Goal: Use online tool/utility: Utilize a website feature to perform a specific function

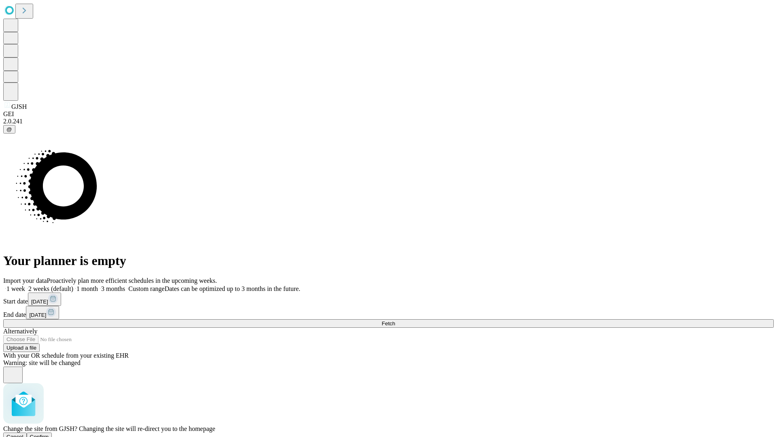
click at [49, 434] on span "Confirm" at bounding box center [39, 437] width 19 height 6
click at [98, 285] on label "1 month" at bounding box center [85, 288] width 25 height 7
click at [395, 321] on span "Fetch" at bounding box center [388, 324] width 13 height 6
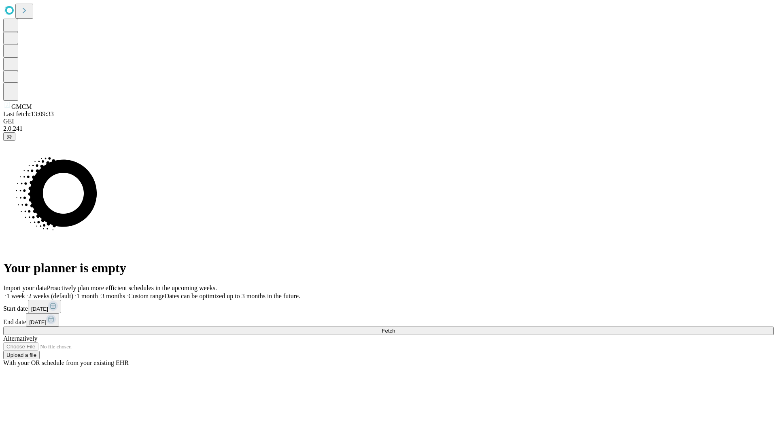
click at [98, 293] on label "1 month" at bounding box center [85, 296] width 25 height 7
click at [395, 328] on span "Fetch" at bounding box center [388, 331] width 13 height 6
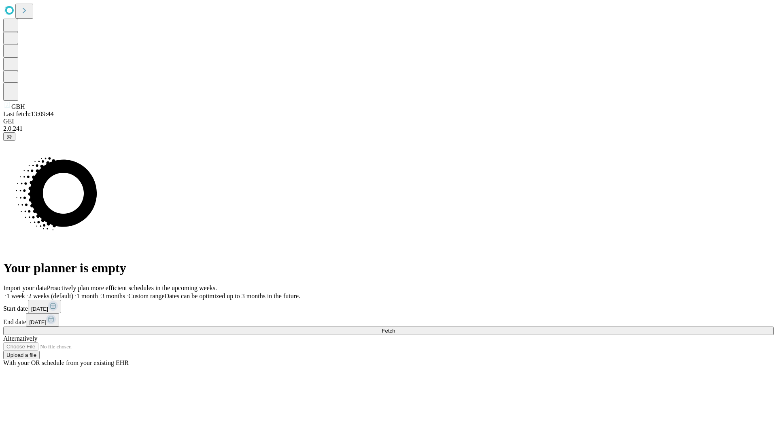
click at [98, 293] on label "1 month" at bounding box center [85, 296] width 25 height 7
click at [395, 328] on span "Fetch" at bounding box center [388, 331] width 13 height 6
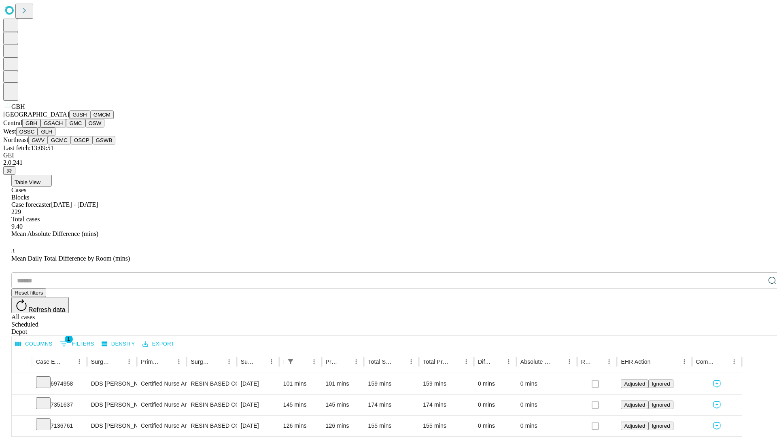
click at [63, 127] on button "GSACH" at bounding box center [52, 123] width 25 height 8
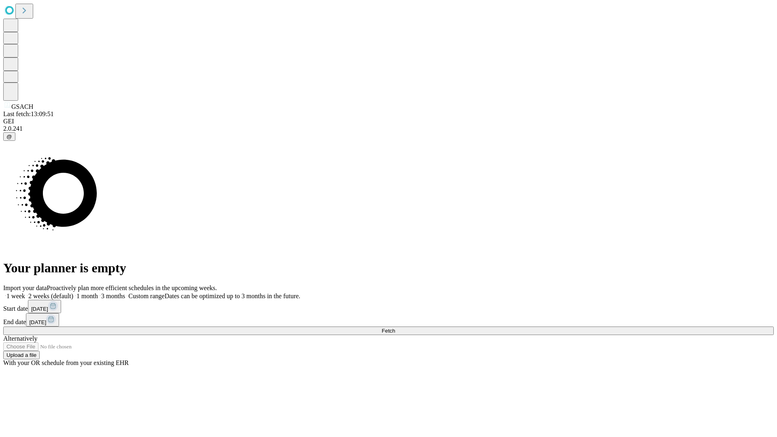
click at [98, 293] on label "1 month" at bounding box center [85, 296] width 25 height 7
click at [395, 328] on span "Fetch" at bounding box center [388, 331] width 13 height 6
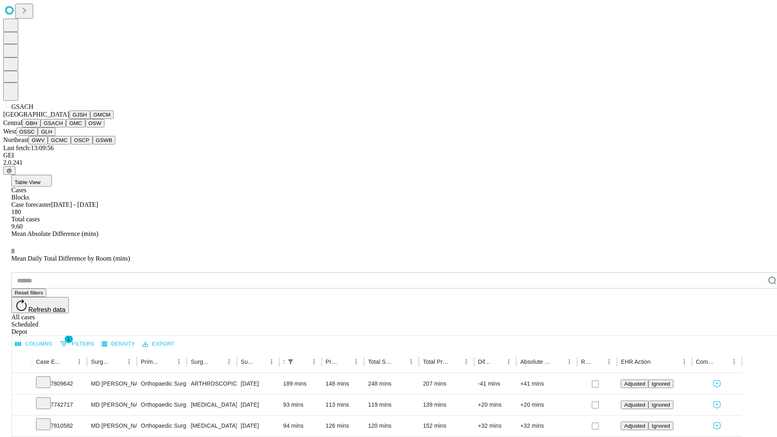
click at [66, 127] on button "GMC" at bounding box center [75, 123] width 19 height 8
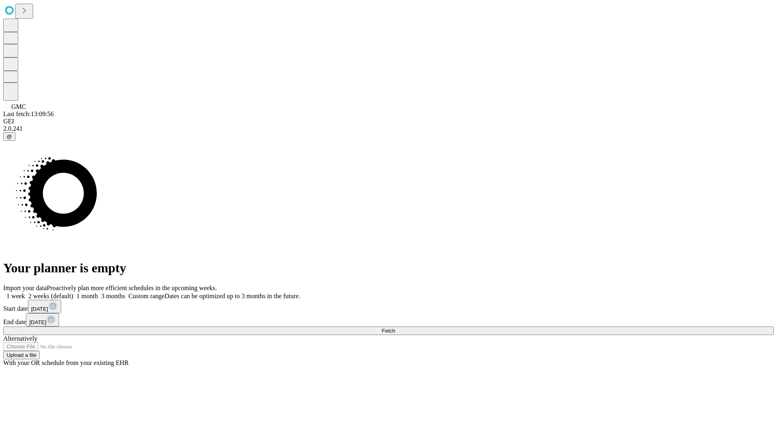
click at [98, 293] on label "1 month" at bounding box center [85, 296] width 25 height 7
click at [395, 328] on span "Fetch" at bounding box center [388, 331] width 13 height 6
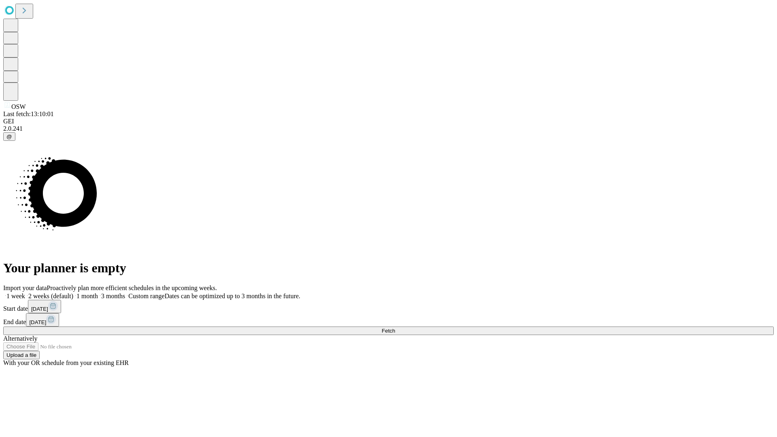
click at [395, 328] on span "Fetch" at bounding box center [388, 331] width 13 height 6
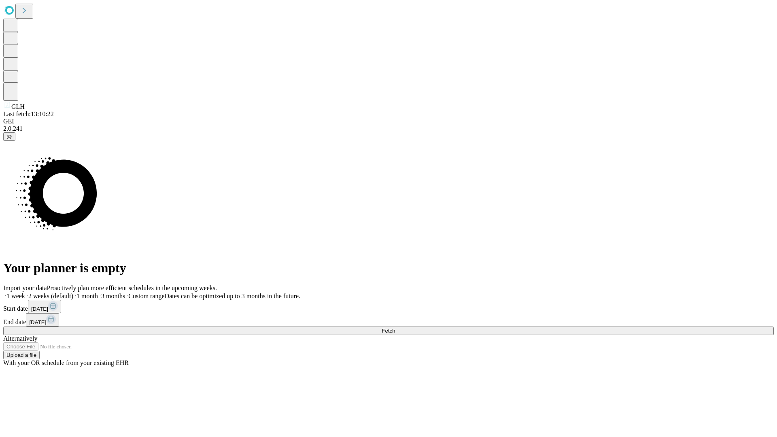
click at [98, 293] on label "1 month" at bounding box center [85, 296] width 25 height 7
click at [395, 328] on span "Fetch" at bounding box center [388, 331] width 13 height 6
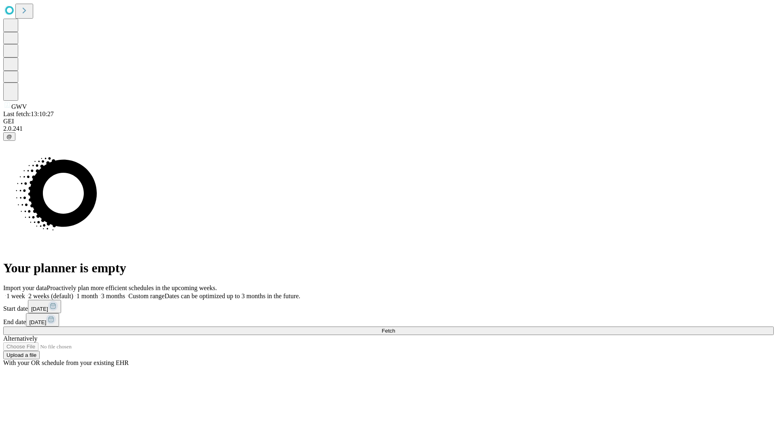
click at [98, 293] on label "1 month" at bounding box center [85, 296] width 25 height 7
click at [395, 328] on span "Fetch" at bounding box center [388, 331] width 13 height 6
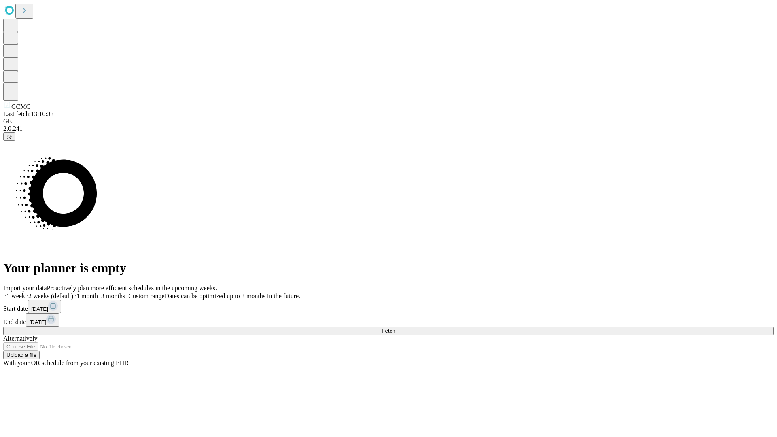
click at [98, 293] on label "1 month" at bounding box center [85, 296] width 25 height 7
click at [395, 328] on span "Fetch" at bounding box center [388, 331] width 13 height 6
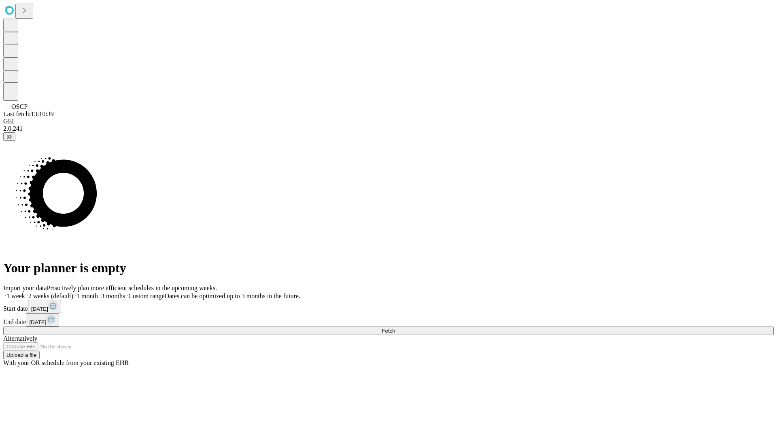
click at [395, 328] on span "Fetch" at bounding box center [388, 331] width 13 height 6
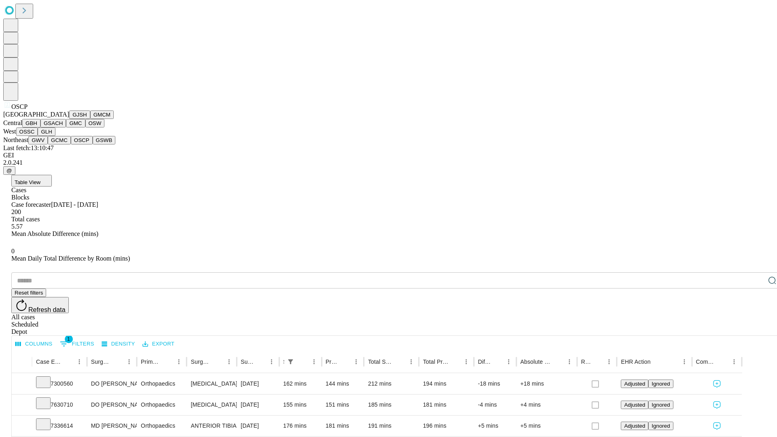
click at [93, 144] on button "GSWB" at bounding box center [104, 140] width 23 height 8
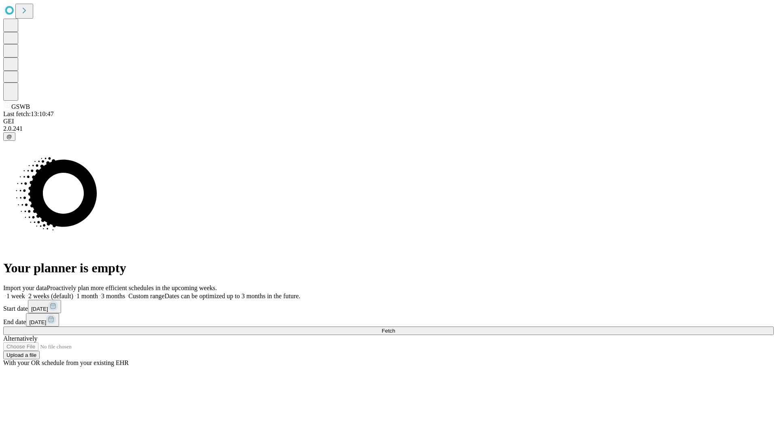
click at [98, 293] on label "1 month" at bounding box center [85, 296] width 25 height 7
click at [395, 328] on span "Fetch" at bounding box center [388, 331] width 13 height 6
